Goal: Obtain resource: Download file/media

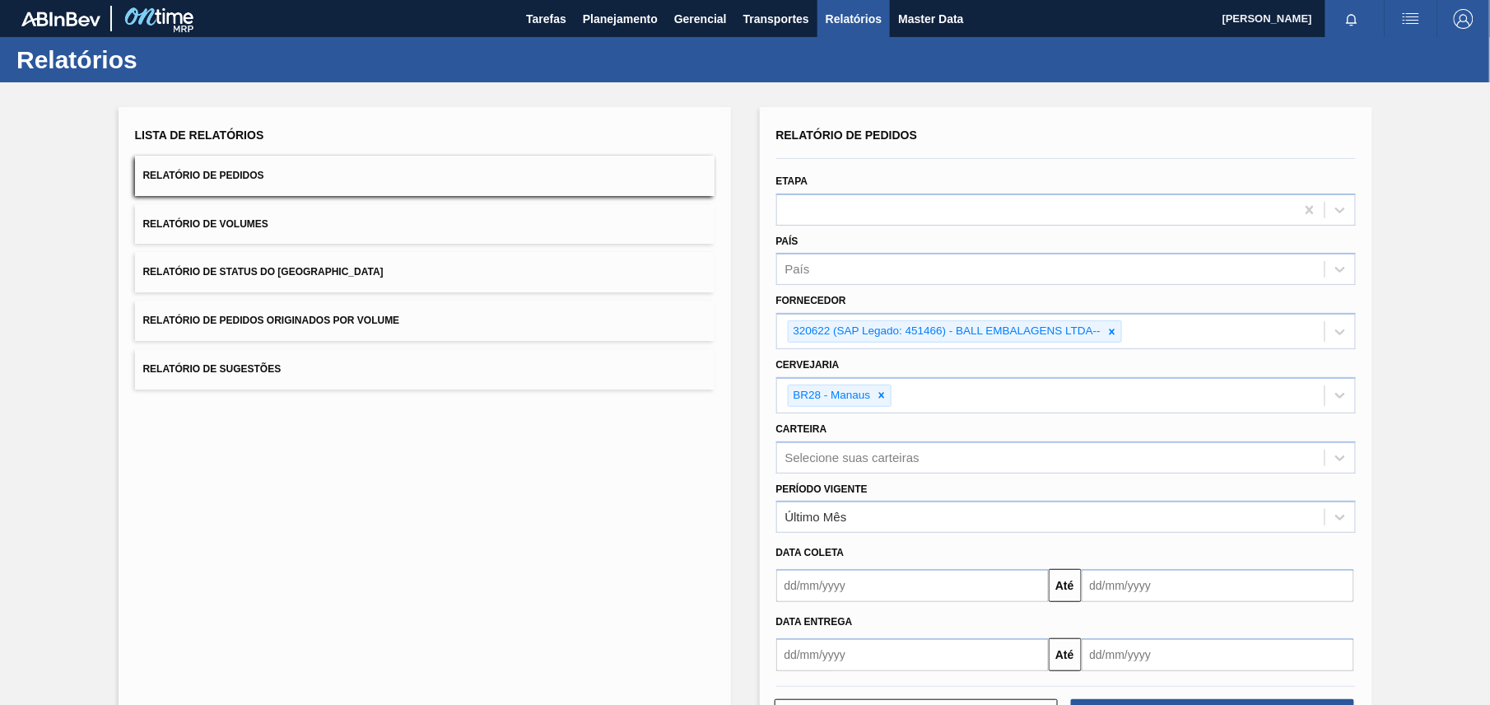
scroll to position [64, 0]
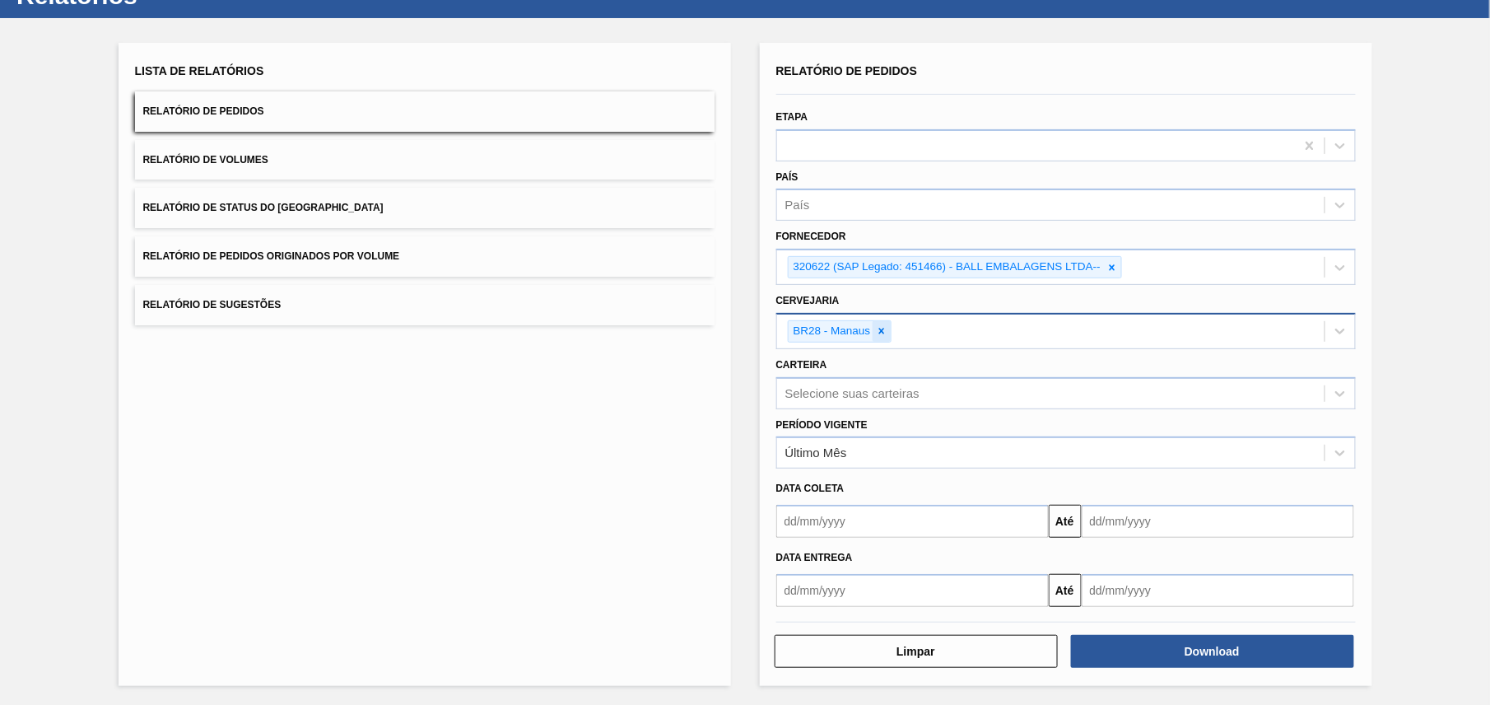
click at [886, 325] on icon at bounding box center [882, 331] width 12 height 12
paste input "BR28"
type input "BR28"
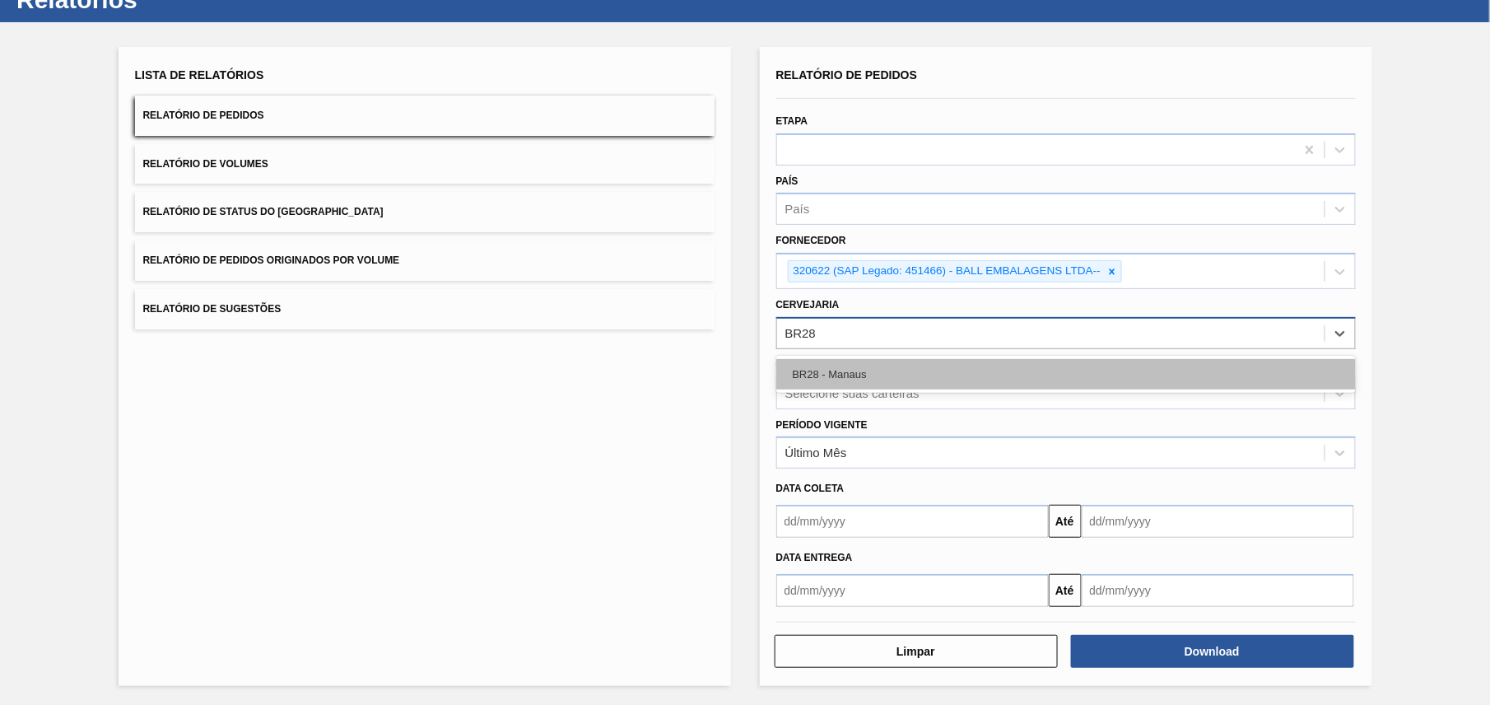
click at [906, 379] on div "BR28 - Manaus" at bounding box center [1066, 374] width 580 height 30
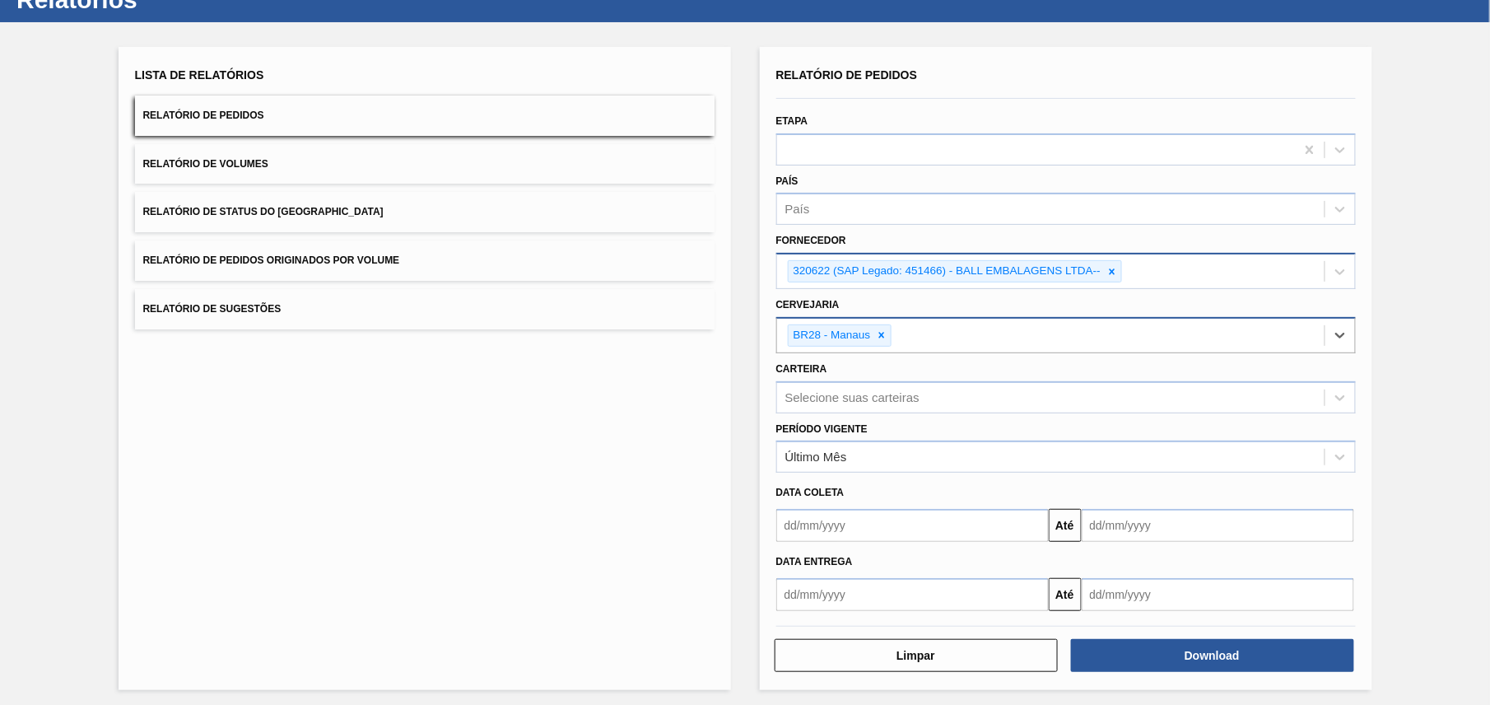
scroll to position [64, 0]
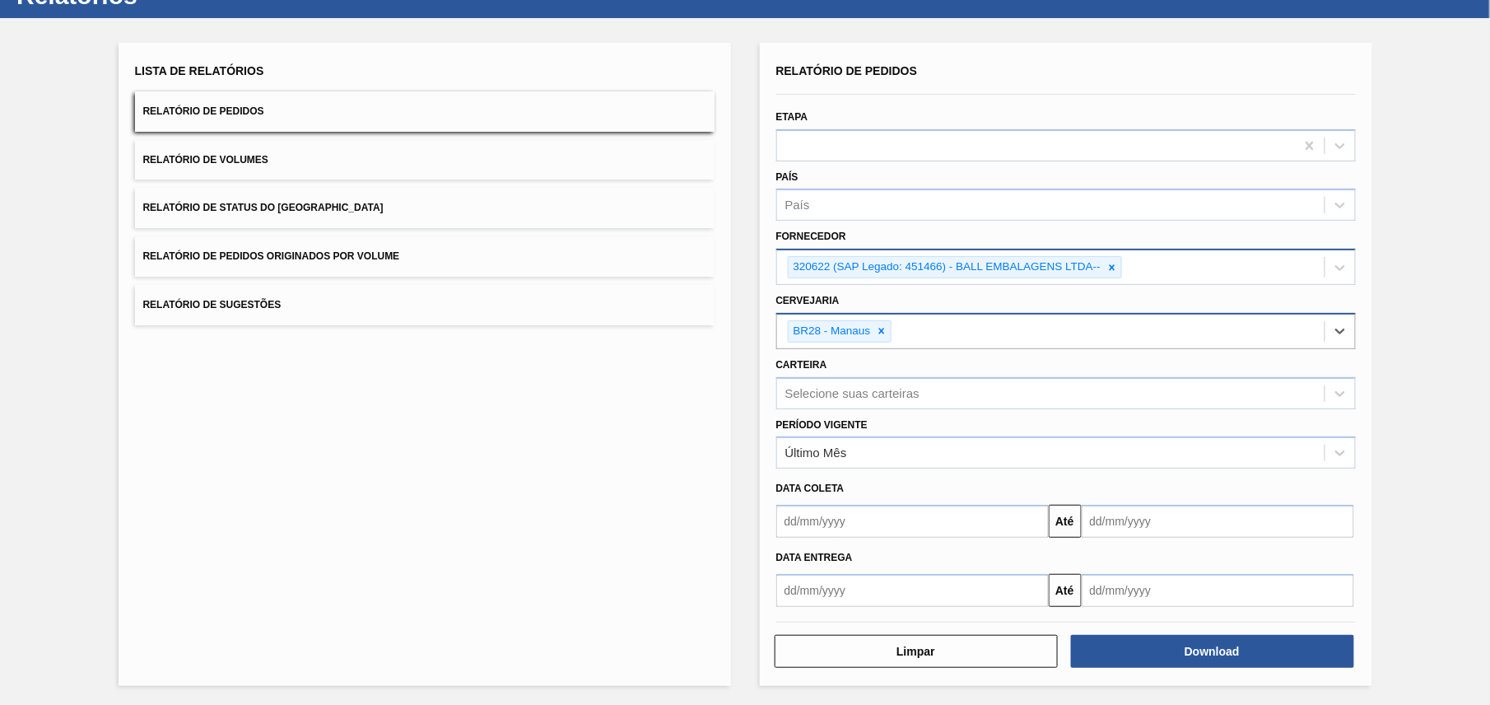
click at [1101, 268] on div "320622 (SAP Legado: 451466) - BALL EMBALAGENS LTDA--" at bounding box center [946, 267] width 315 height 21
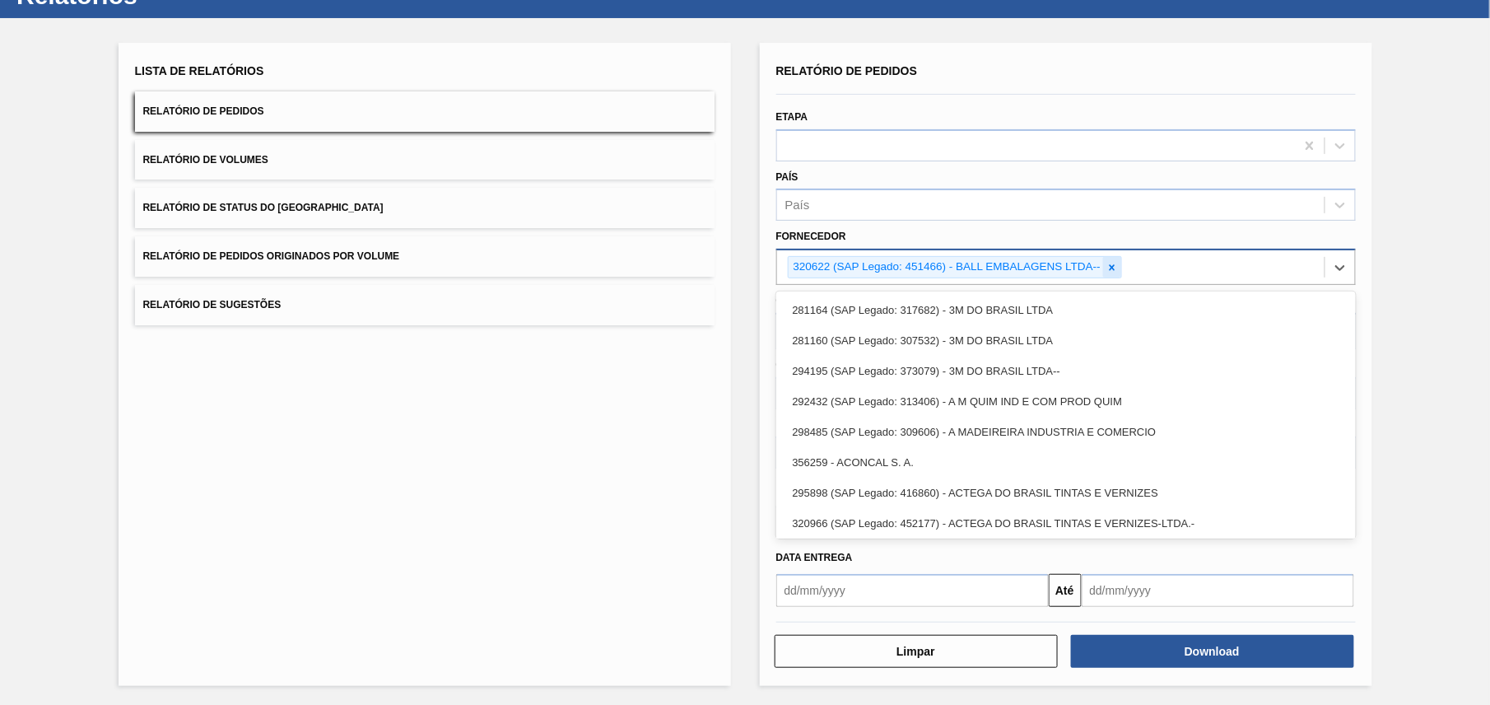
click at [1107, 262] on icon at bounding box center [1113, 268] width 12 height 12
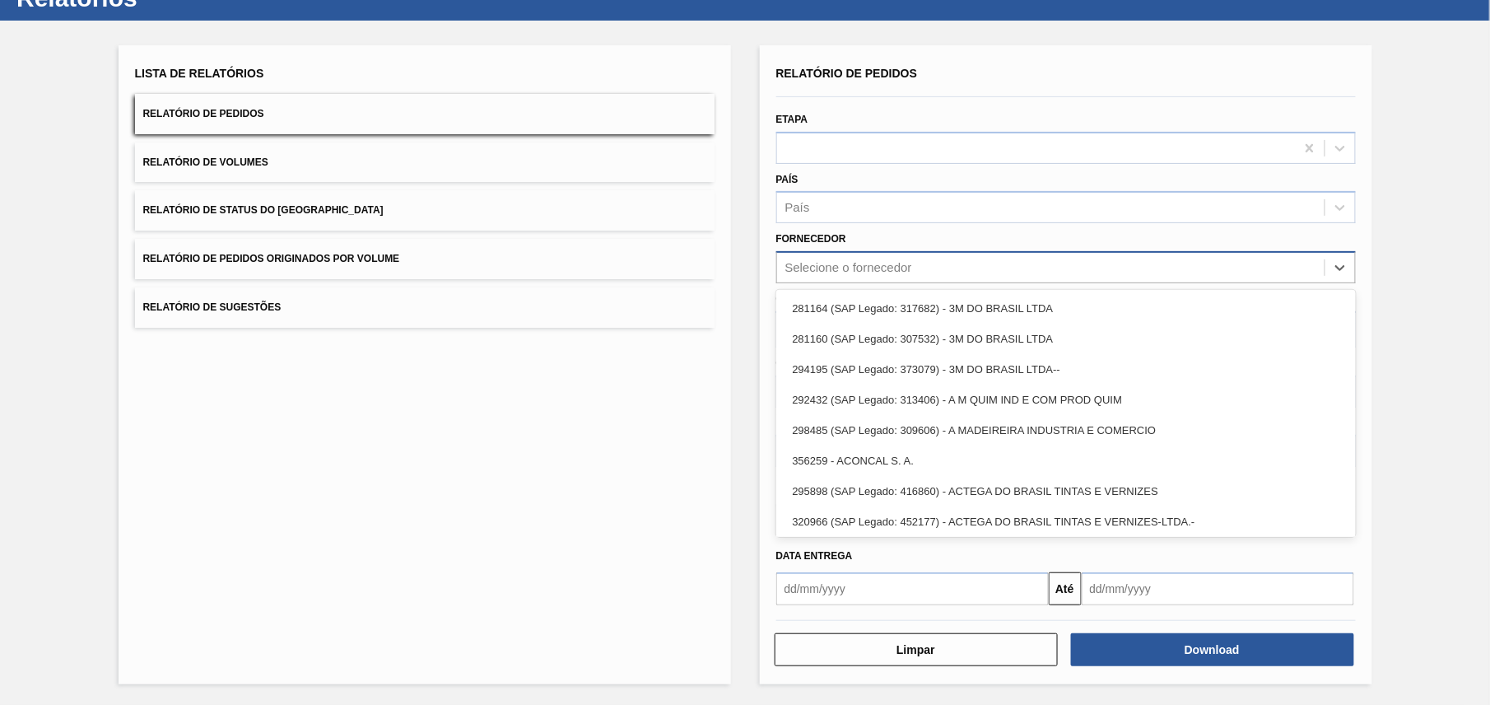
scroll to position [60, 0]
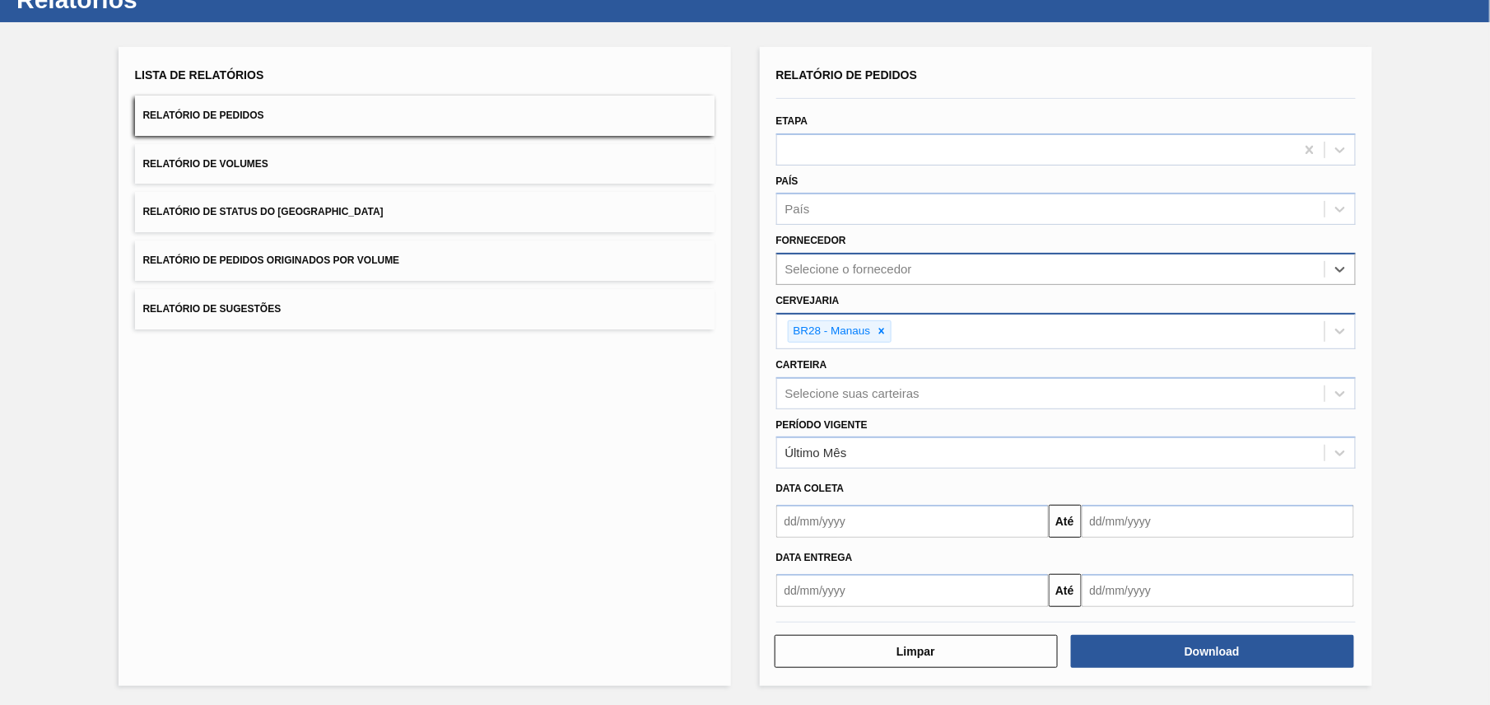
paste input "320622"
type input "320622"
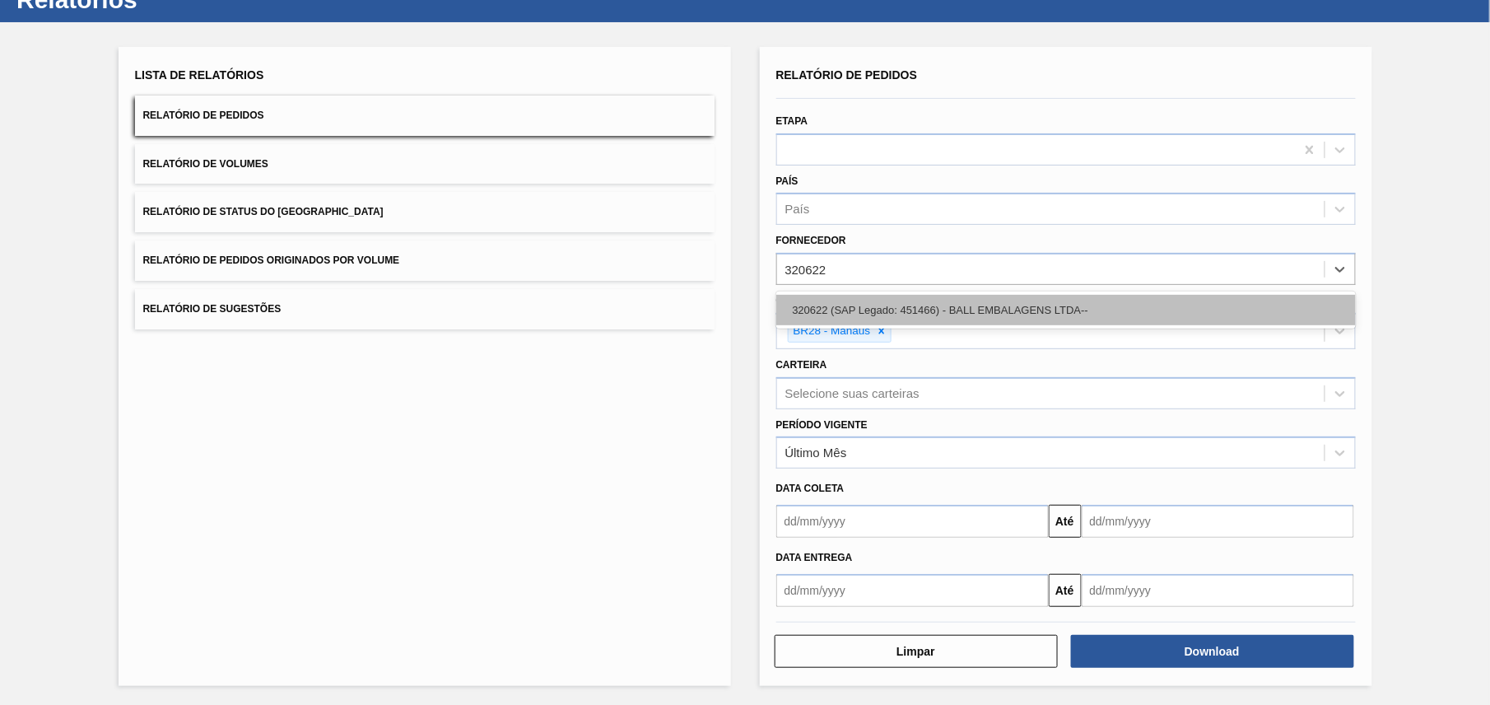
click at [909, 304] on div "320622 (SAP Legado: 451466) - BALL EMBALAGENS LTDA--" at bounding box center [1066, 310] width 580 height 30
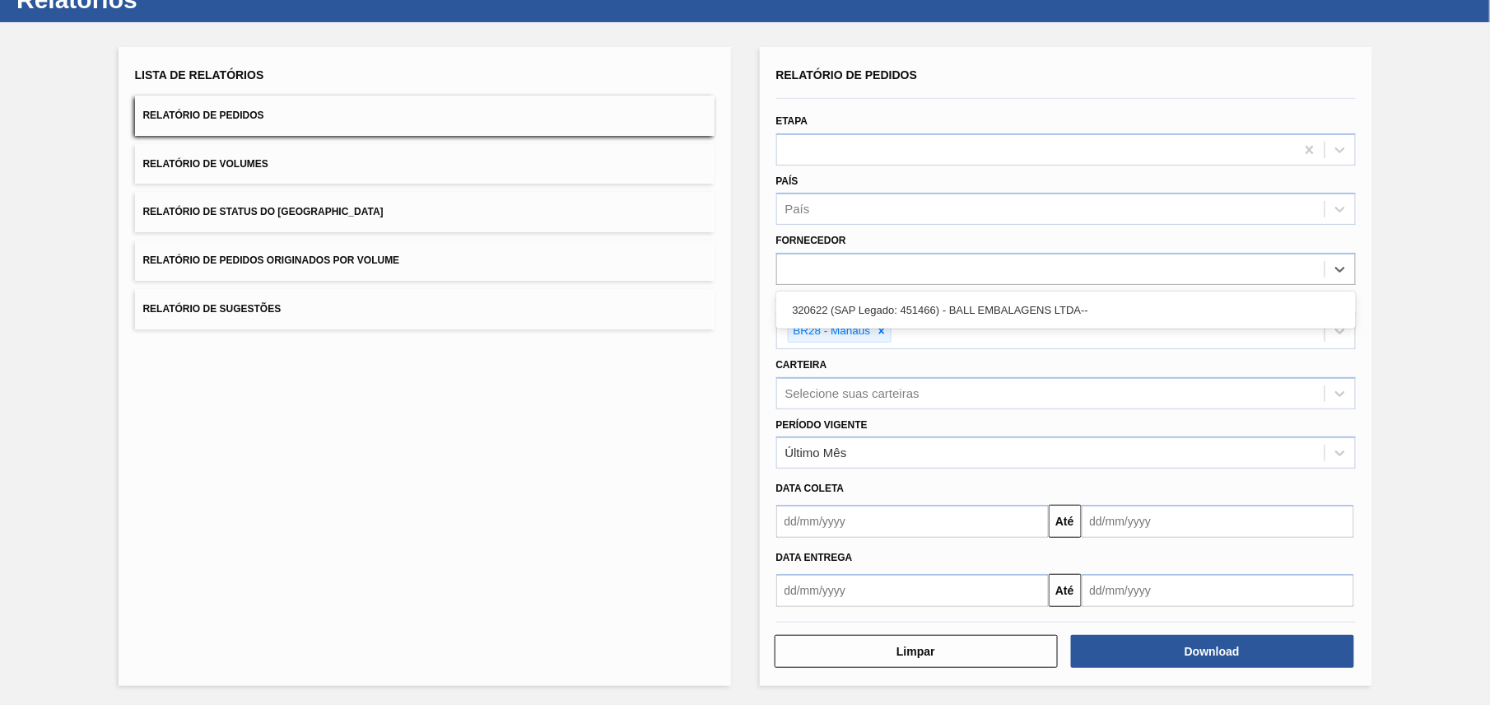
scroll to position [64, 0]
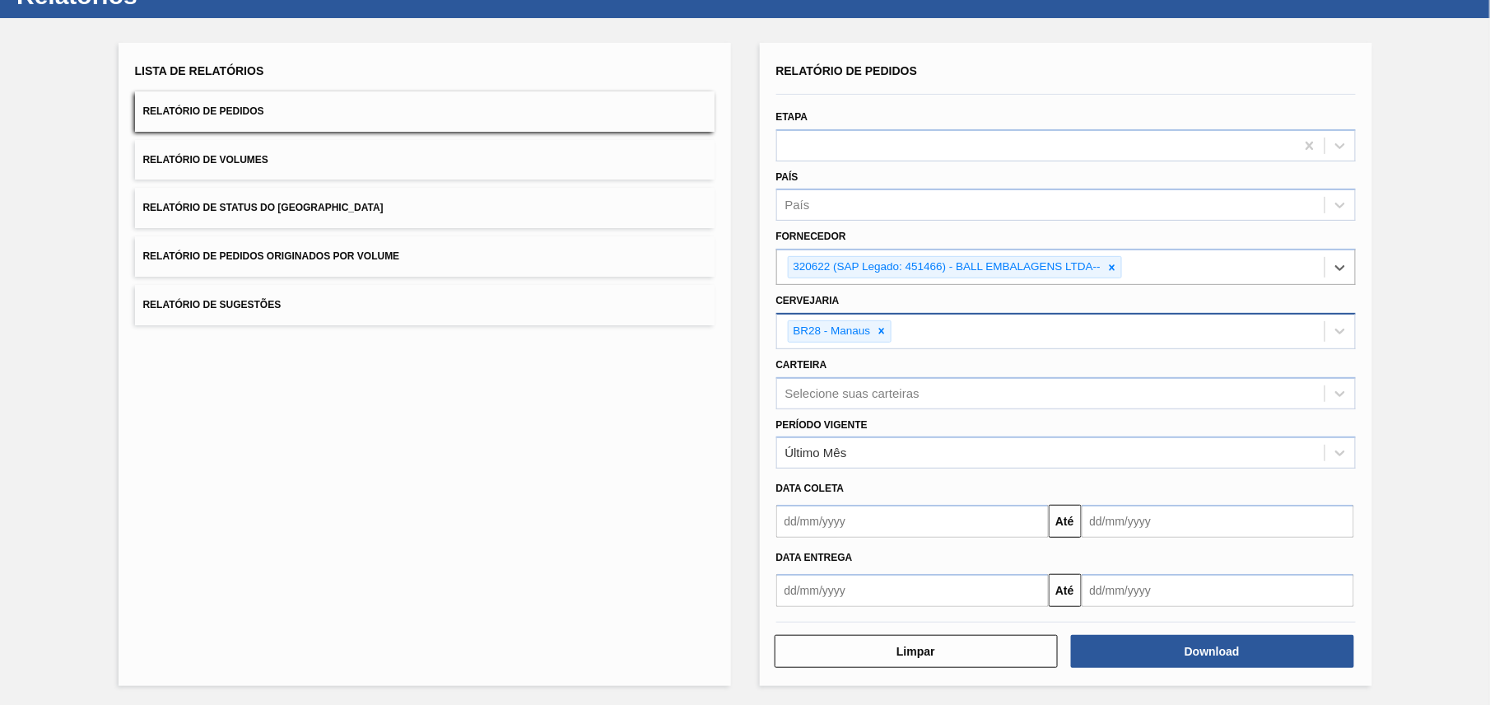
drag, startPoint x: 1381, startPoint y: 452, endPoint x: 1344, endPoint y: 608, distance: 160.0
click at [1381, 458] on div "Lista de Relatórios Relatório de Pedidos Relatório de Volumes Relatório de Stat…" at bounding box center [745, 362] width 1490 height 688
click at [1327, 657] on button "Download" at bounding box center [1212, 651] width 283 height 33
click at [587, 561] on div "Lista de Relatórios Relatório de Pedidos Relatório de Volumes Relatório de Stat…" at bounding box center [425, 364] width 613 height 643
